Goal: Task Accomplishment & Management: Use online tool/utility

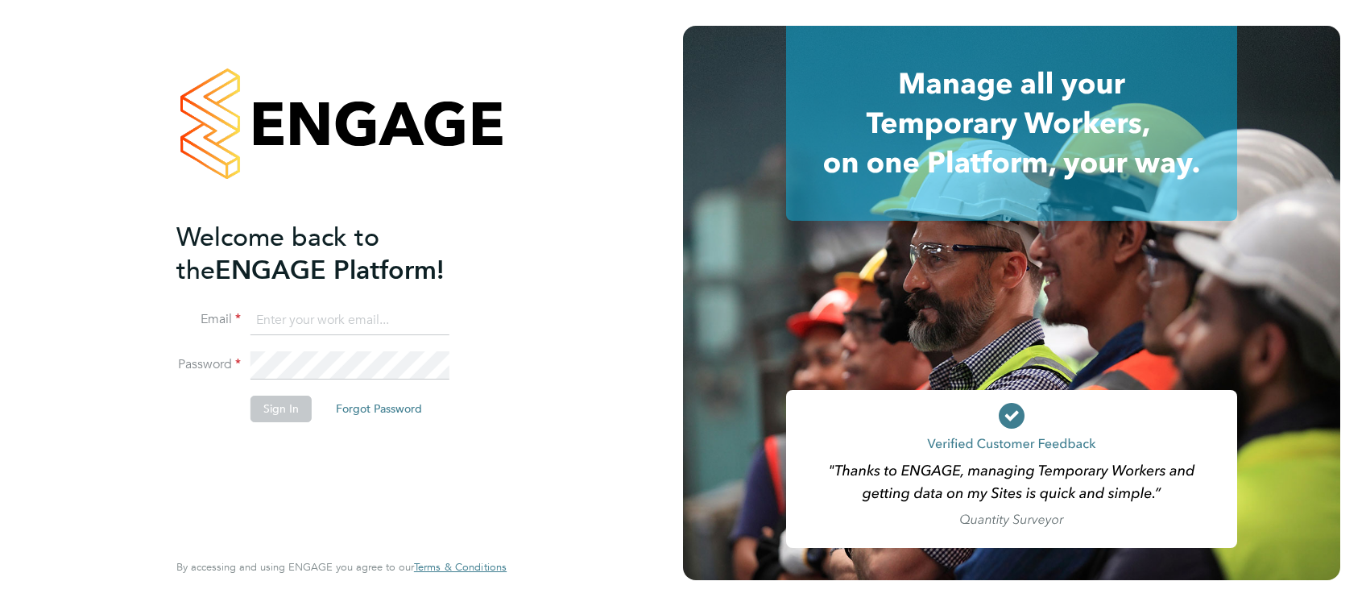
type input "[PERSON_NAME][EMAIL_ADDRESS][DOMAIN_NAME]"
click at [301, 425] on li "Sign In Forgot Password" at bounding box center [333, 417] width 314 height 42
click at [290, 412] on button "Sign In" at bounding box center [281, 409] width 61 height 26
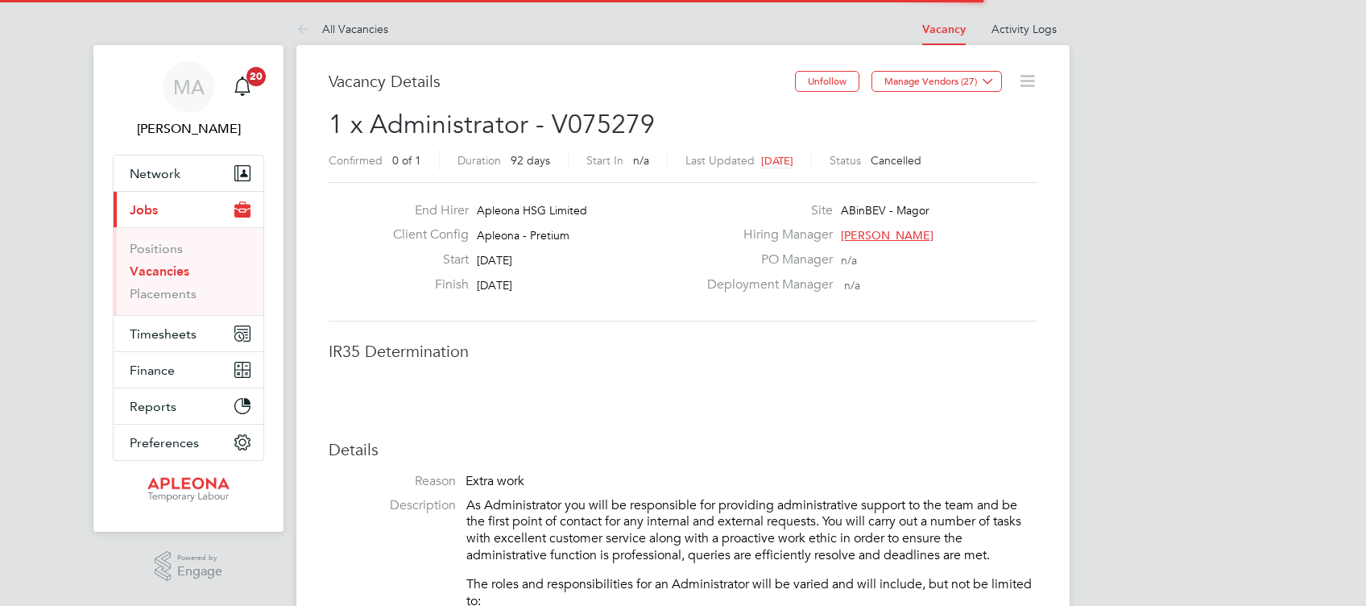
scroll to position [48, 112]
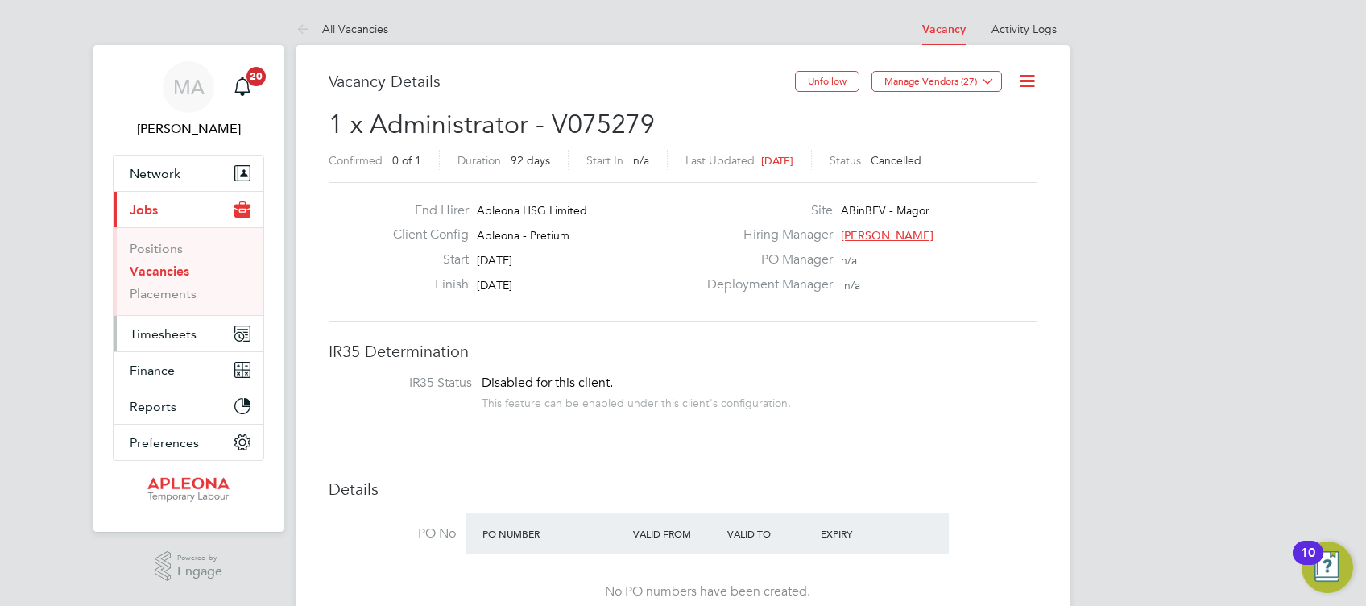
click at [174, 335] on span "Timesheets" at bounding box center [163, 333] width 67 height 15
click at [185, 335] on span "Timesheets" at bounding box center [163, 333] width 67 height 15
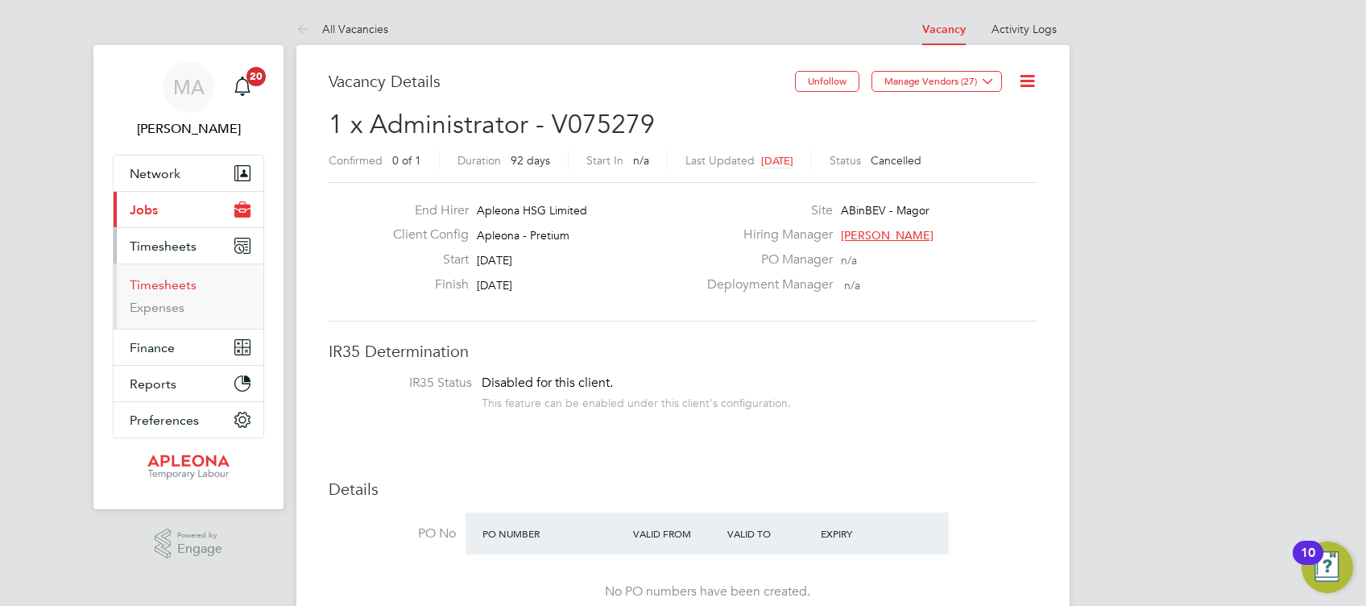
click at [184, 287] on link "Timesheets" at bounding box center [163, 284] width 67 height 15
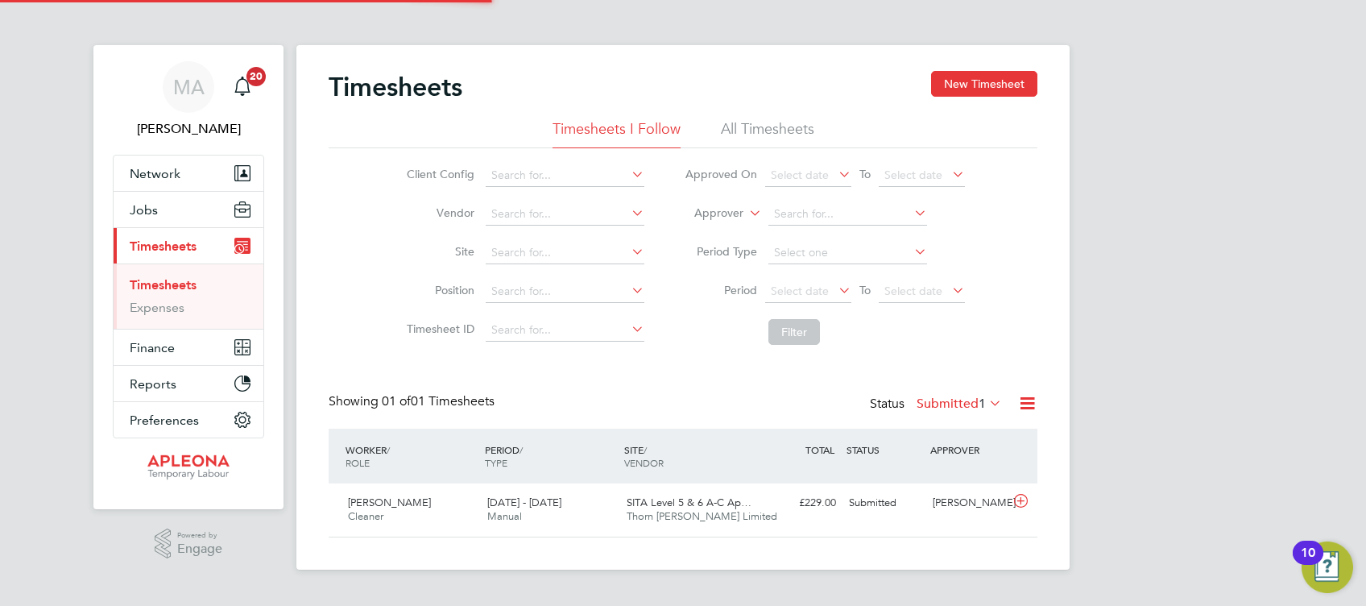
scroll to position [40, 139]
click at [817, 567] on div "Timesheets New Timesheet Timesheets I Follow All Timesheets Client Config Vendo…" at bounding box center [682, 307] width 773 height 525
